Goal: Browse casually

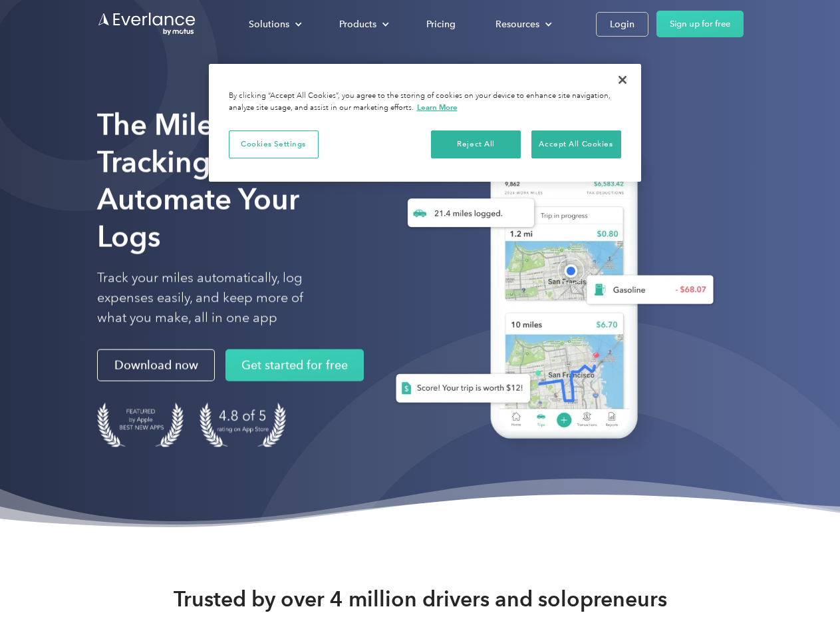
click at [275, 24] on div "Solutions" at bounding box center [269, 24] width 41 height 17
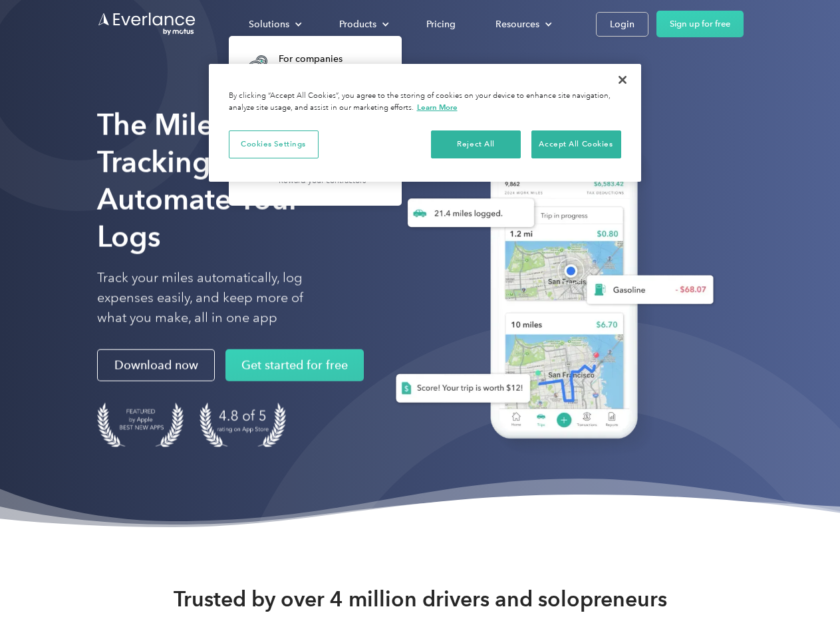
click at [363, 24] on div "Products" at bounding box center [357, 24] width 37 height 17
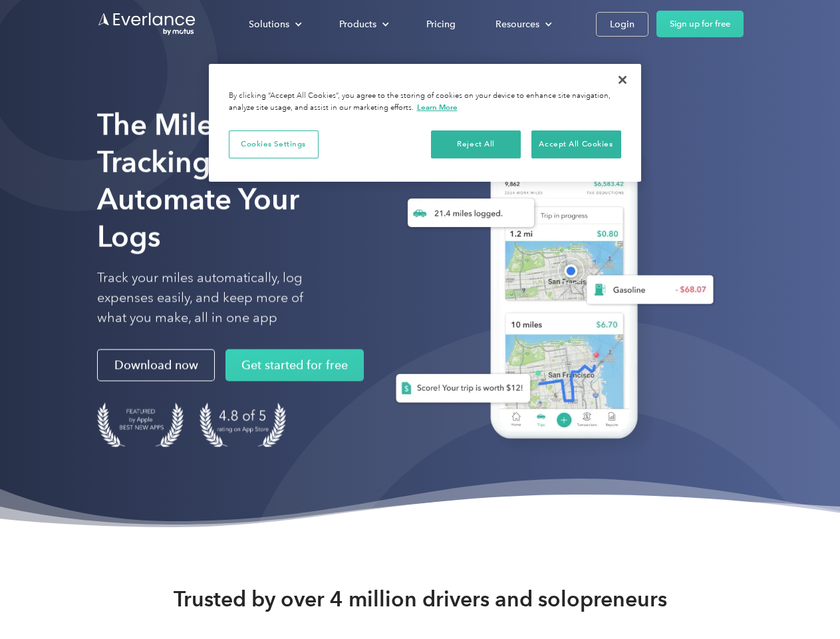
click at [522, 24] on div "Resources" at bounding box center [518, 24] width 44 height 17
click at [273, 144] on button "Cookies Settings" at bounding box center [274, 144] width 90 height 28
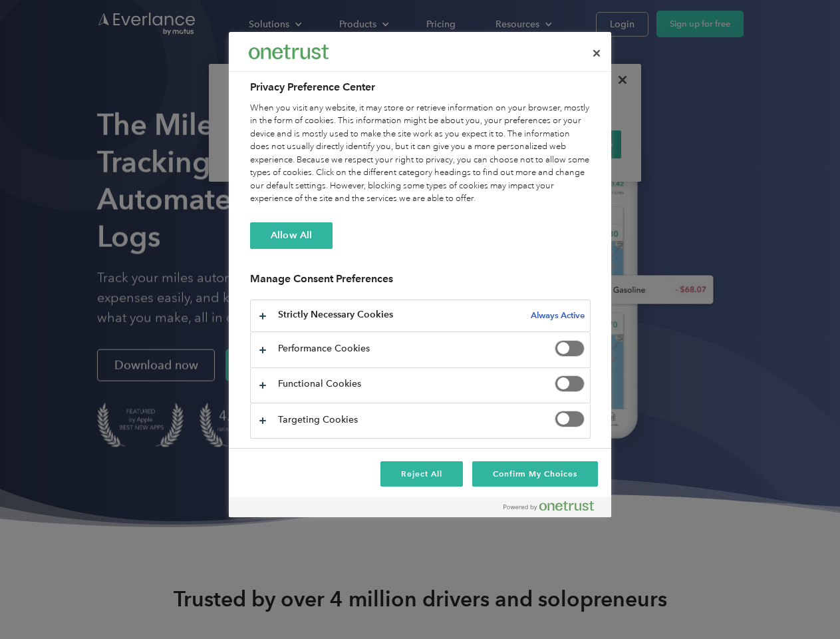
click at [476, 144] on div "When you visit any website, it may store or retrieve information on your browse…" at bounding box center [420, 154] width 341 height 104
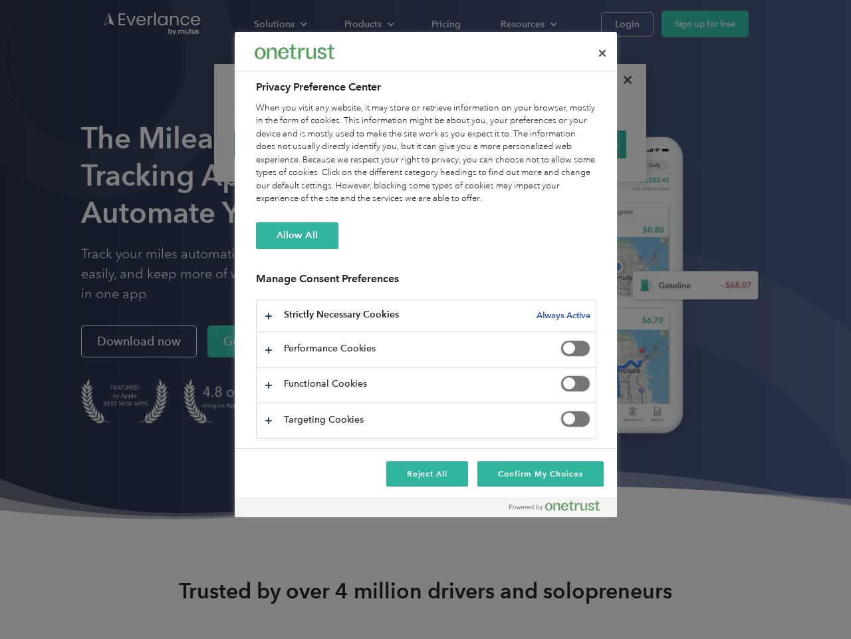
click at [576, 144] on div "When you visit any website, it may store or retrieve information on your browse…" at bounding box center [426, 154] width 341 height 104
click at [623, 80] on div at bounding box center [425, 319] width 851 height 639
